Goal: Subscribe to service/newsletter

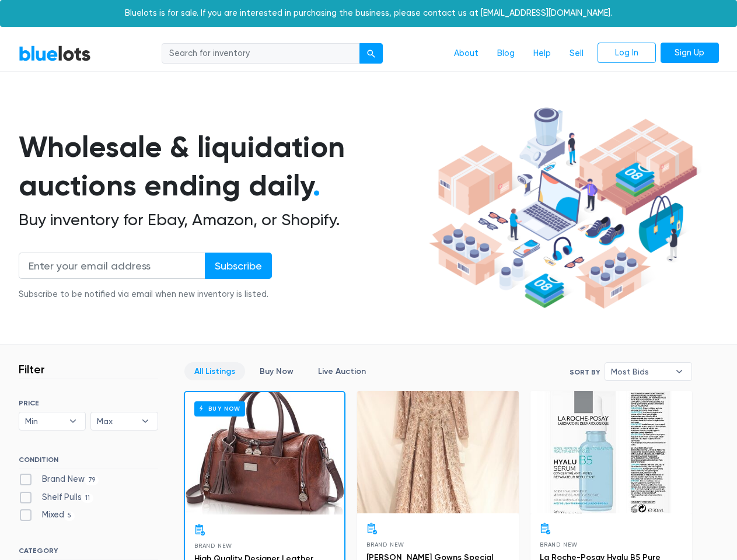
click at [372, 54] on div "submit" at bounding box center [371, 54] width 8 height 8
click at [237, 265] on input "Subscribe" at bounding box center [238, 266] width 67 height 26
click at [52, 421] on span "Min" at bounding box center [44, 420] width 38 height 17
click at [124, 421] on span "Max" at bounding box center [116, 420] width 38 height 17
click at [648, 372] on span "Most Bids" at bounding box center [640, 371] width 58 height 17
